Goal: Register for event/course

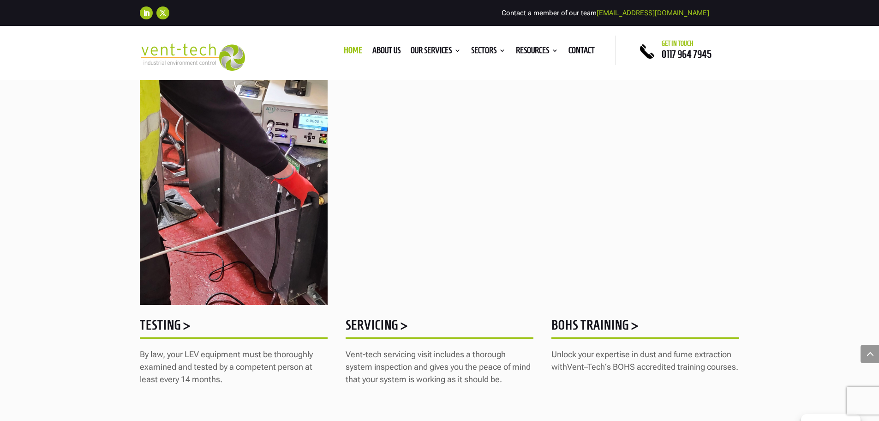
scroll to position [1154, 0]
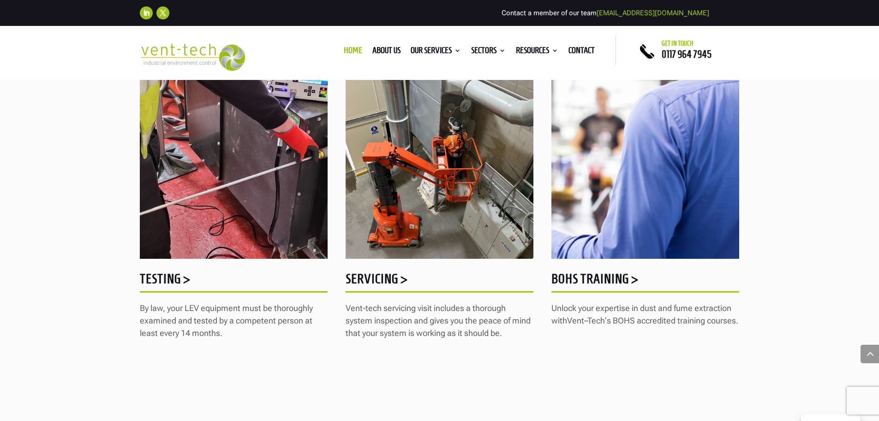
click at [611, 275] on h5 "BOHS Training >" at bounding box center [646, 281] width 188 height 18
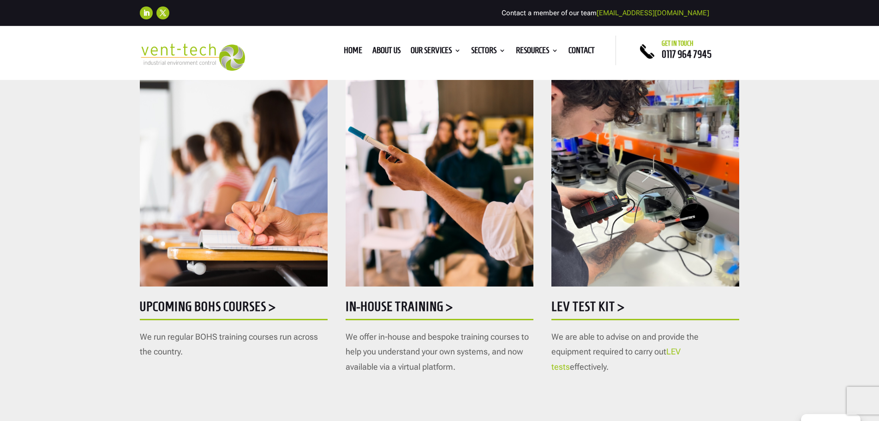
scroll to position [462, 0]
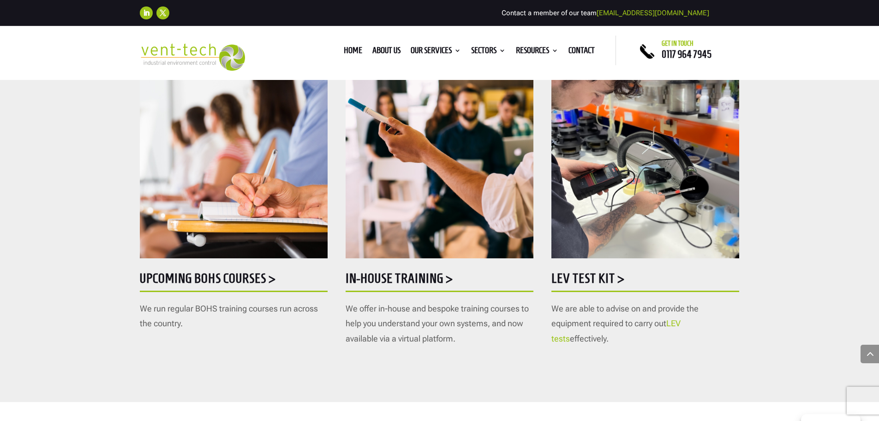
click at [257, 273] on h5 "Upcoming BOHS courses >" at bounding box center [234, 280] width 188 height 18
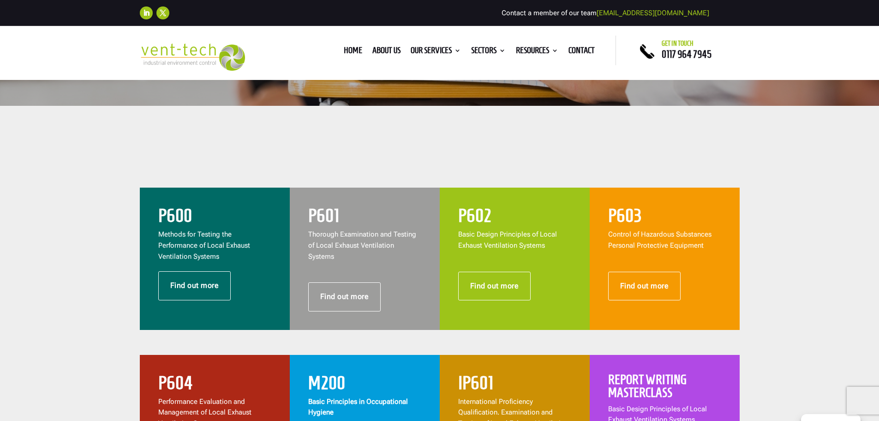
scroll to position [323, 0]
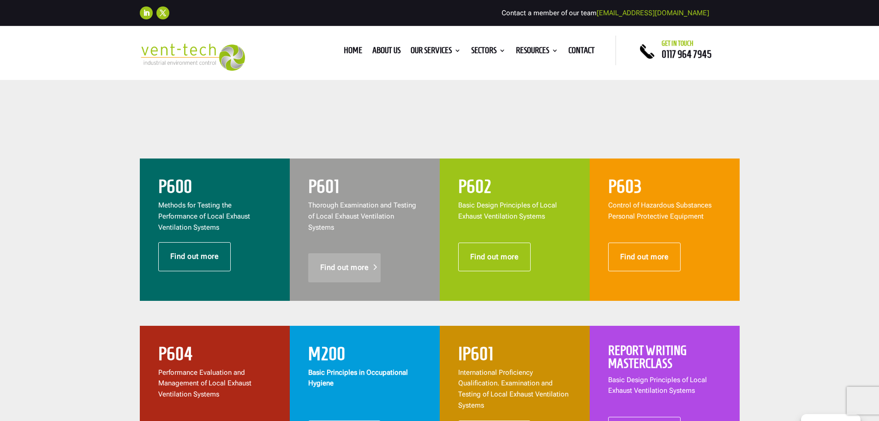
click at [353, 253] on link "Find out more" at bounding box center [344, 267] width 73 height 29
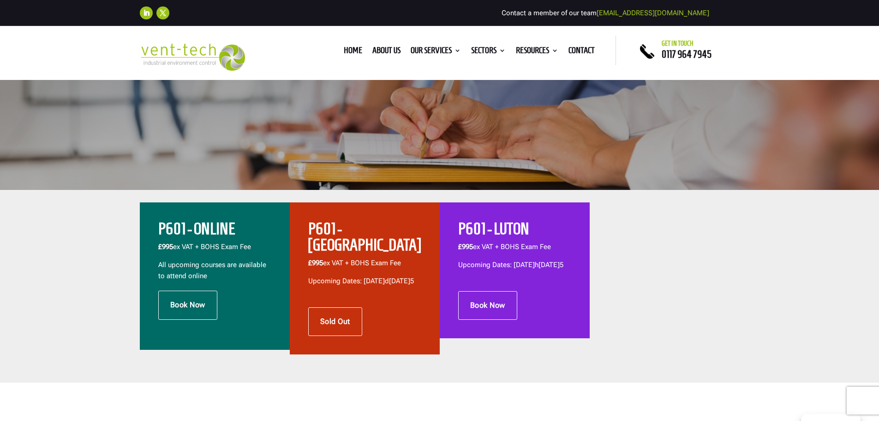
scroll to position [231, 0]
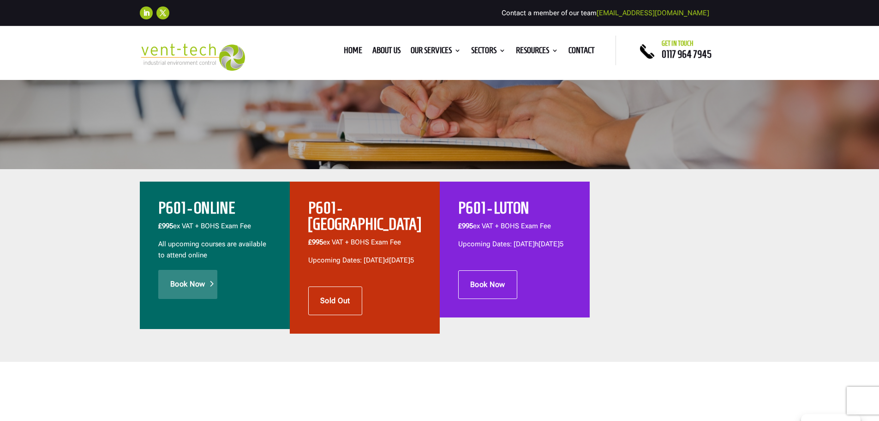
click at [187, 281] on link "Book Now" at bounding box center [187, 284] width 59 height 29
